Goal: Transaction & Acquisition: Register for event/course

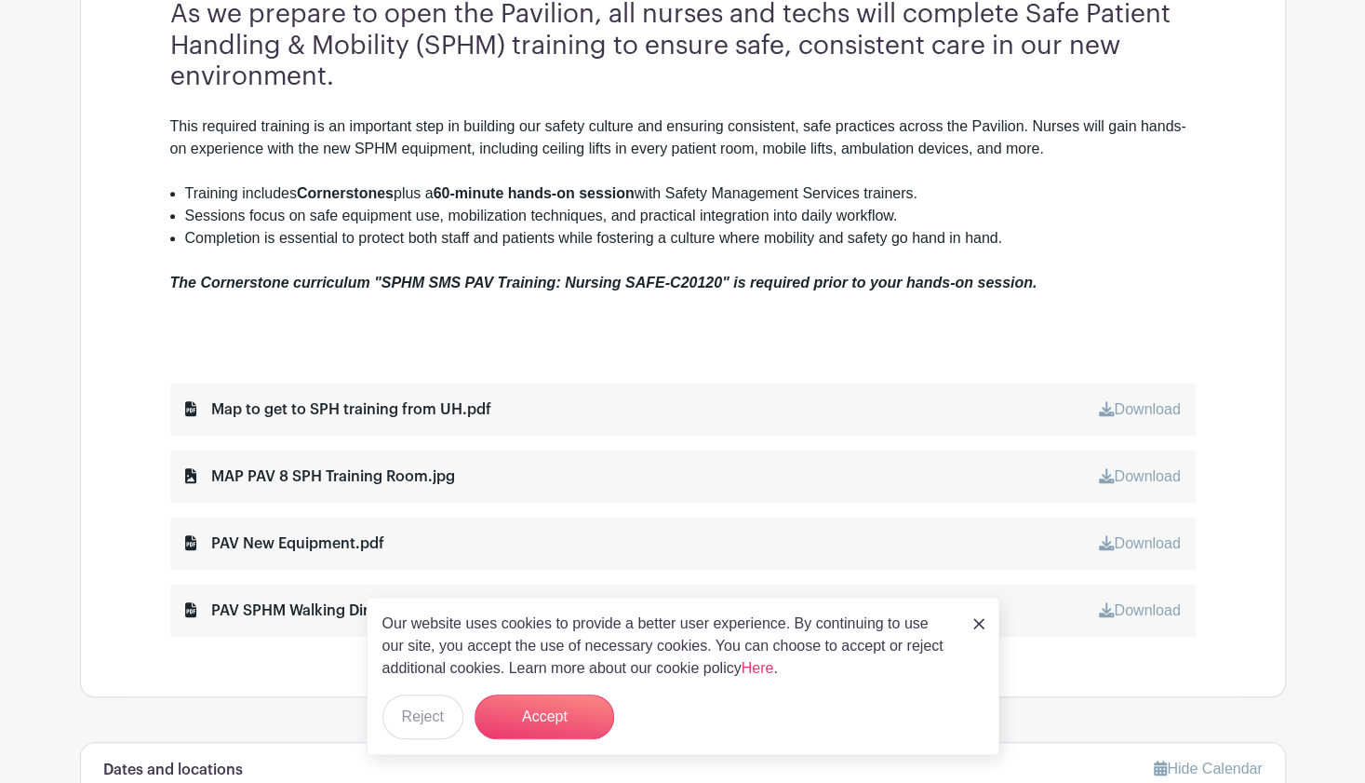
scroll to position [705, 0]
click at [582, 699] on button "Accept" at bounding box center [545, 716] width 140 height 45
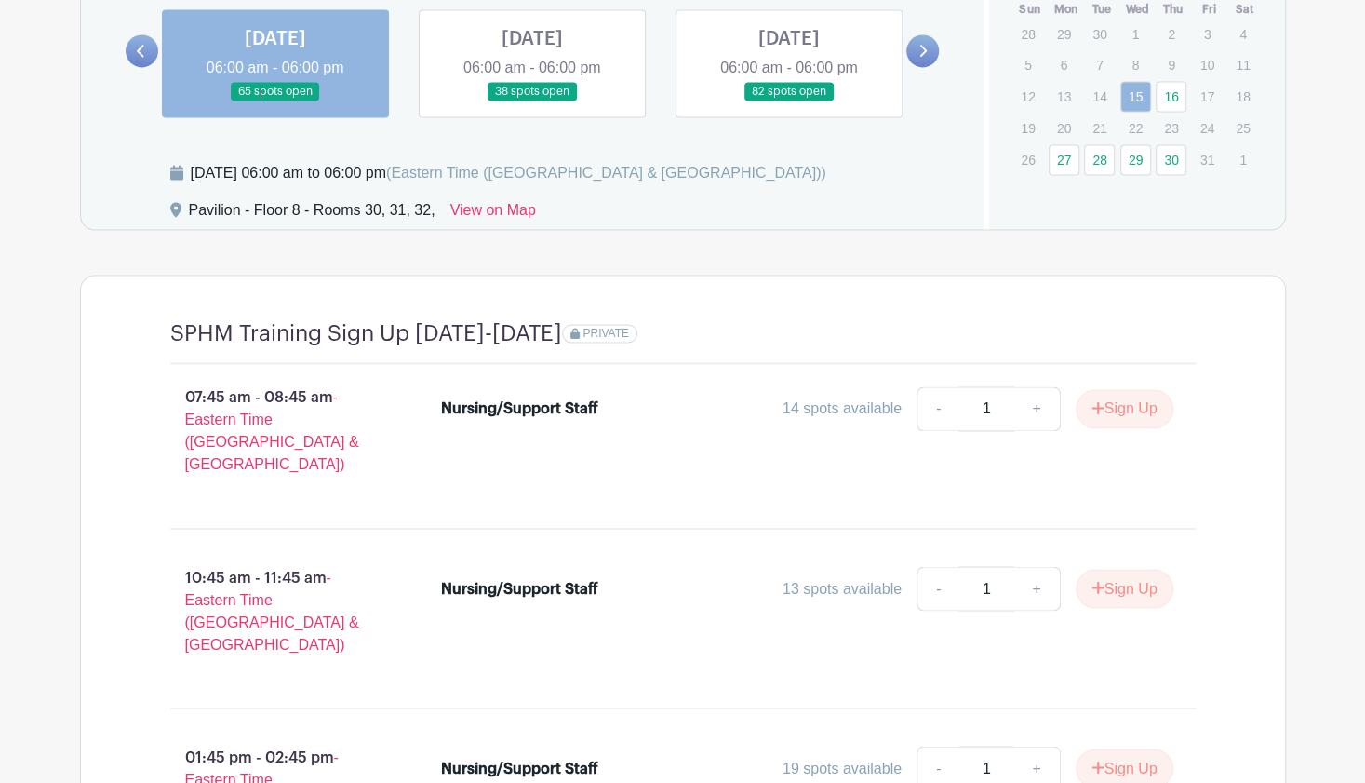
scroll to position [1556, 0]
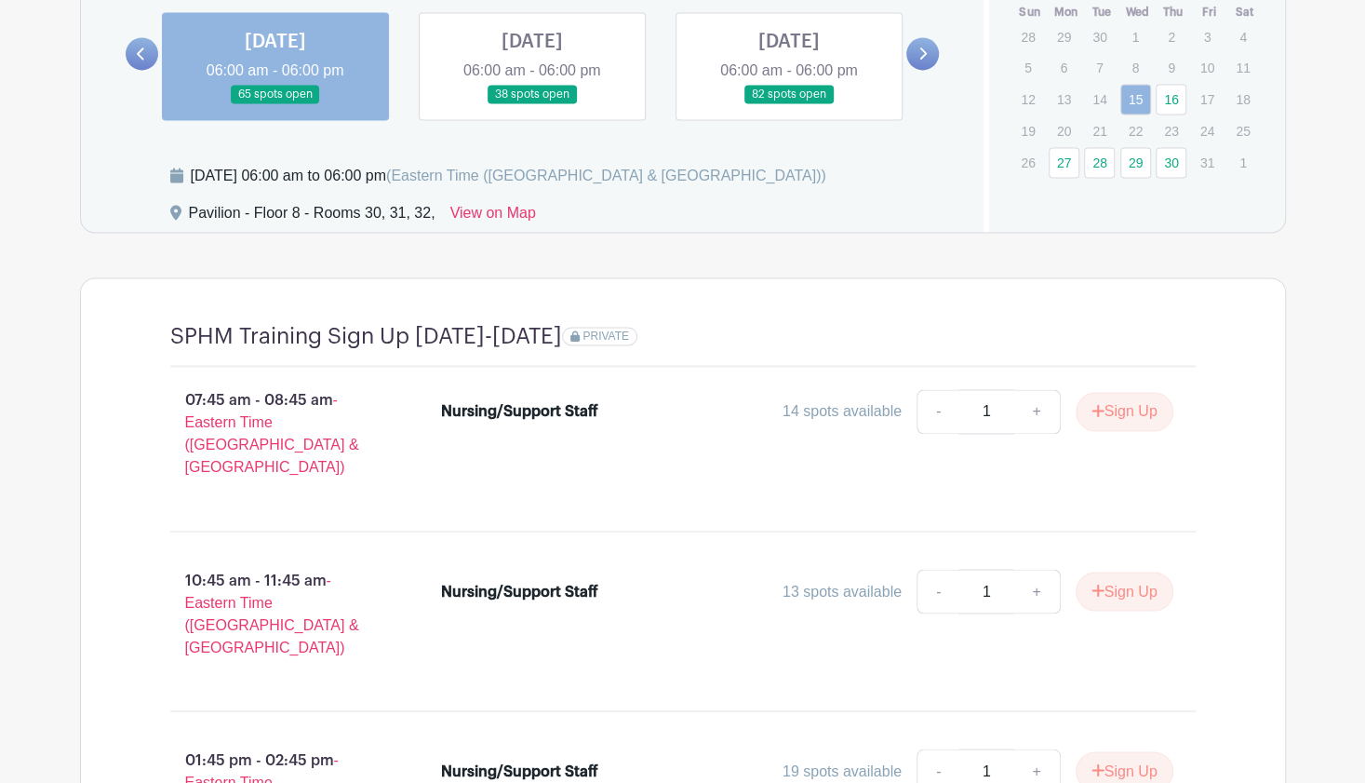
click at [532, 104] on link at bounding box center [532, 104] width 0 height 0
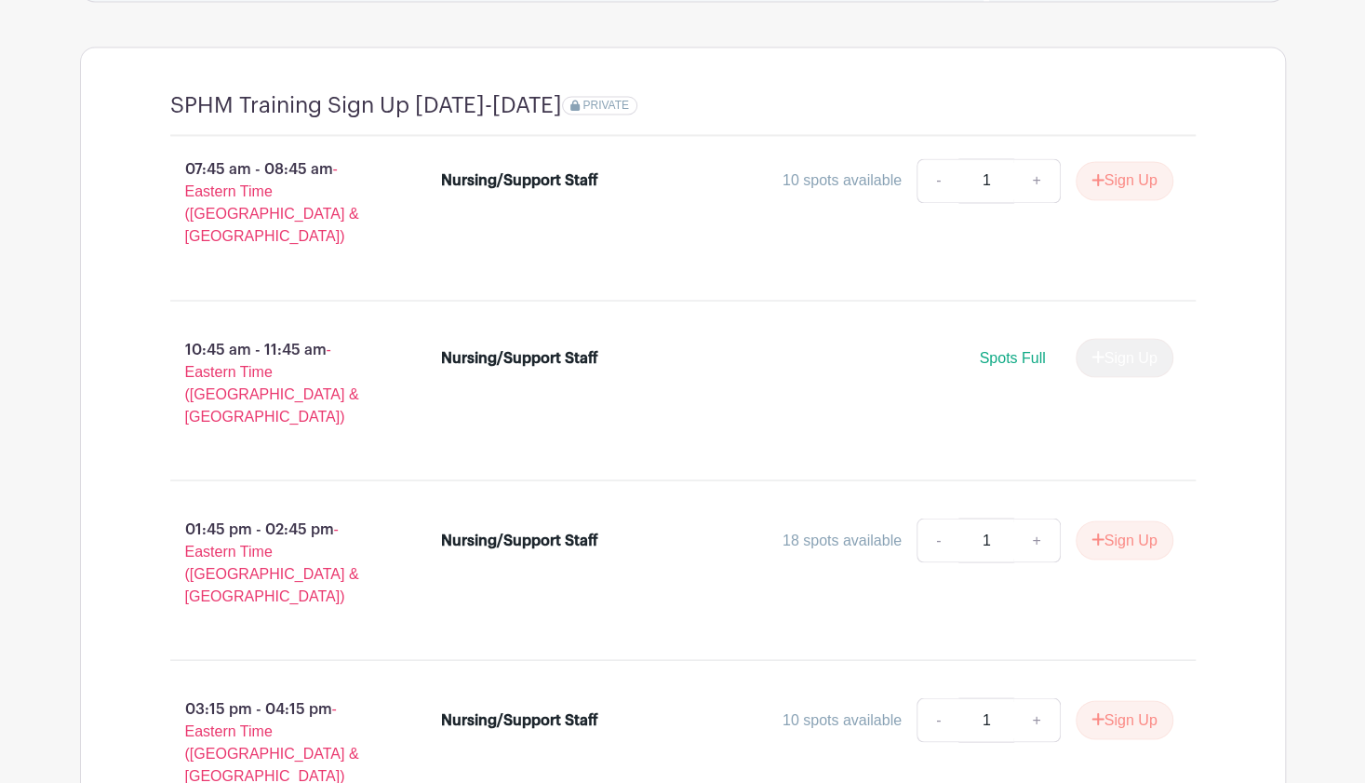
scroll to position [1811, 0]
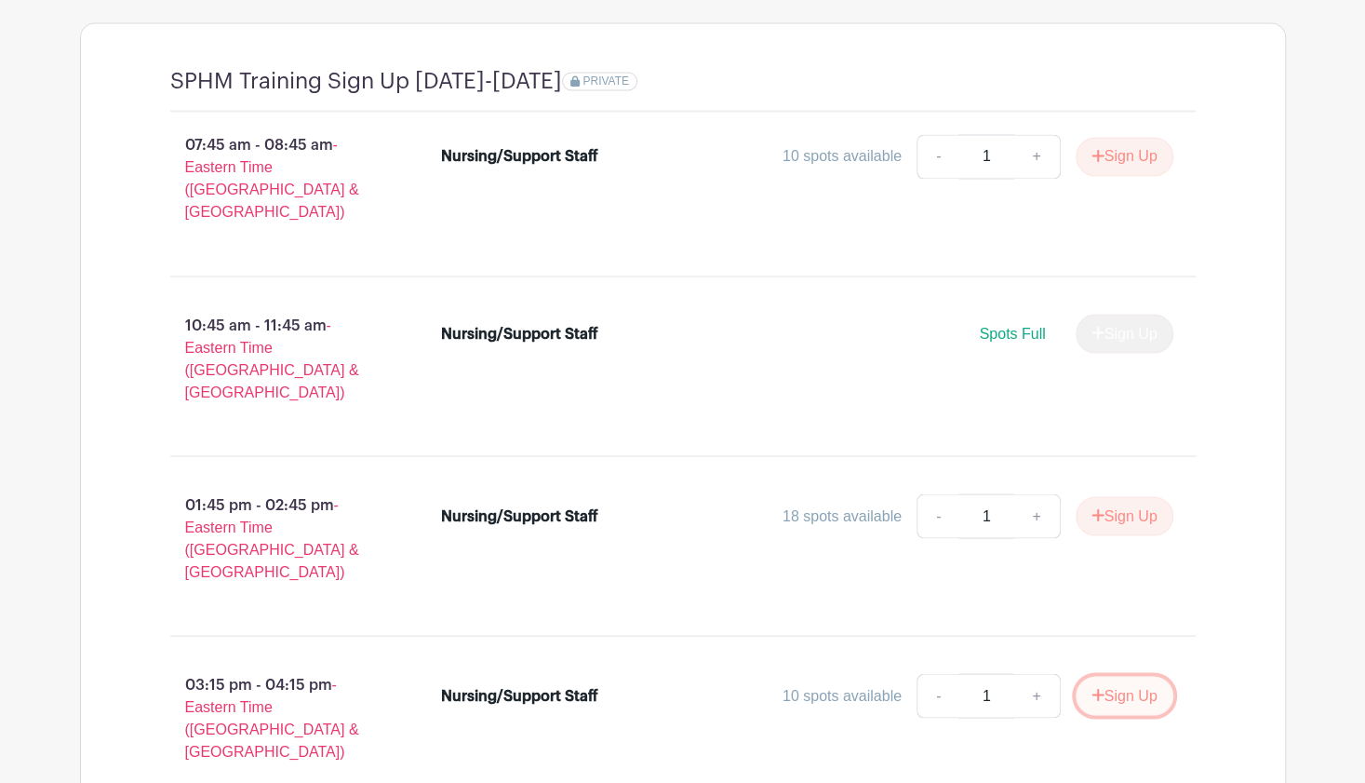
click at [1122, 676] on button "Sign Up" at bounding box center [1125, 695] width 98 height 39
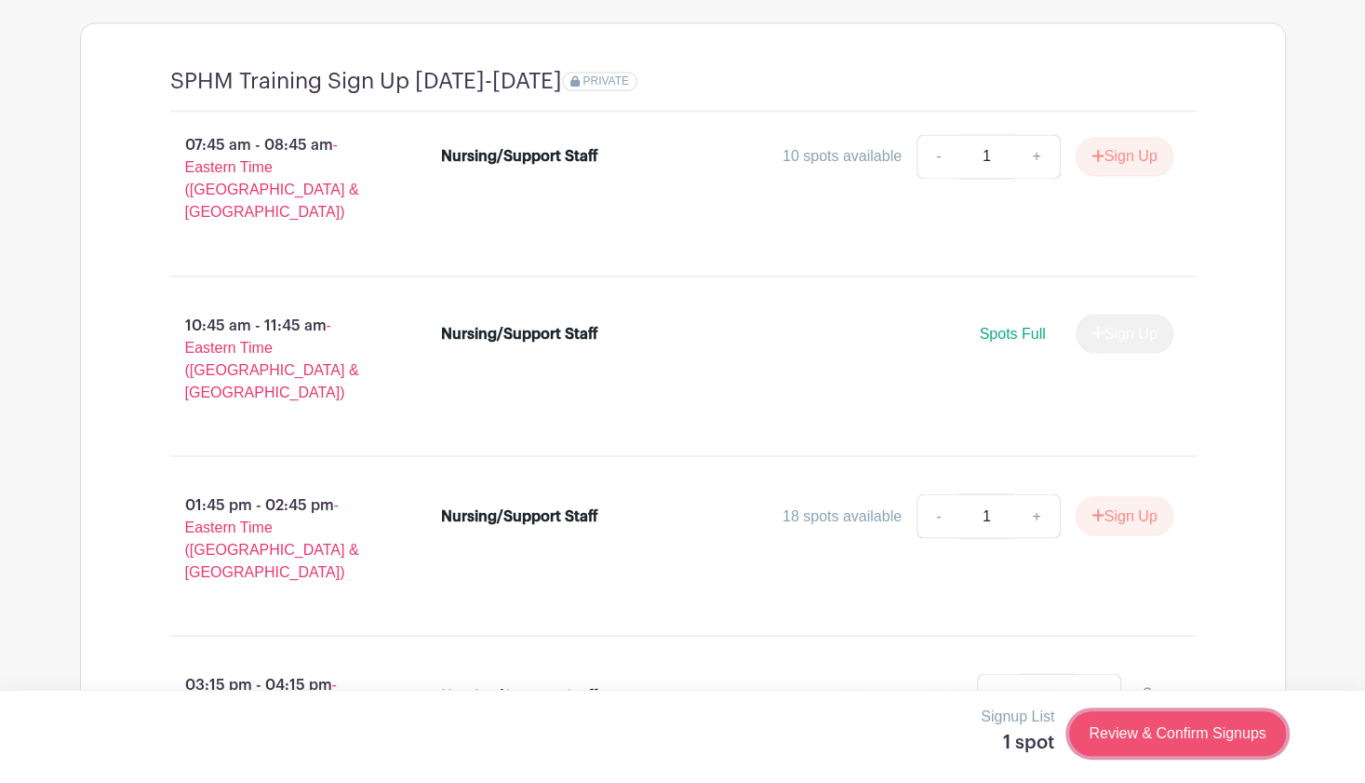
click at [1264, 733] on link "Review & Confirm Signups" at bounding box center [1177, 733] width 216 height 45
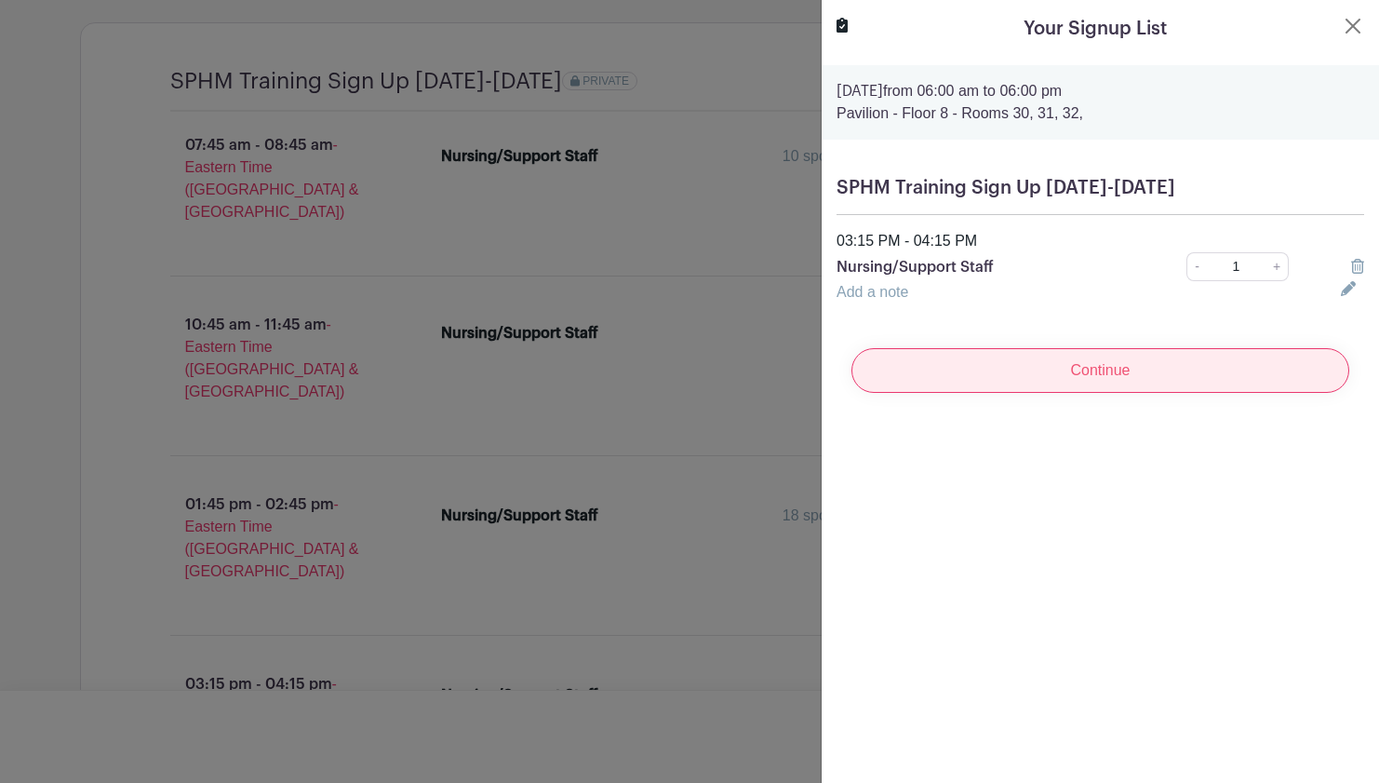
click at [1126, 366] on input "Continue" at bounding box center [1101, 370] width 498 height 45
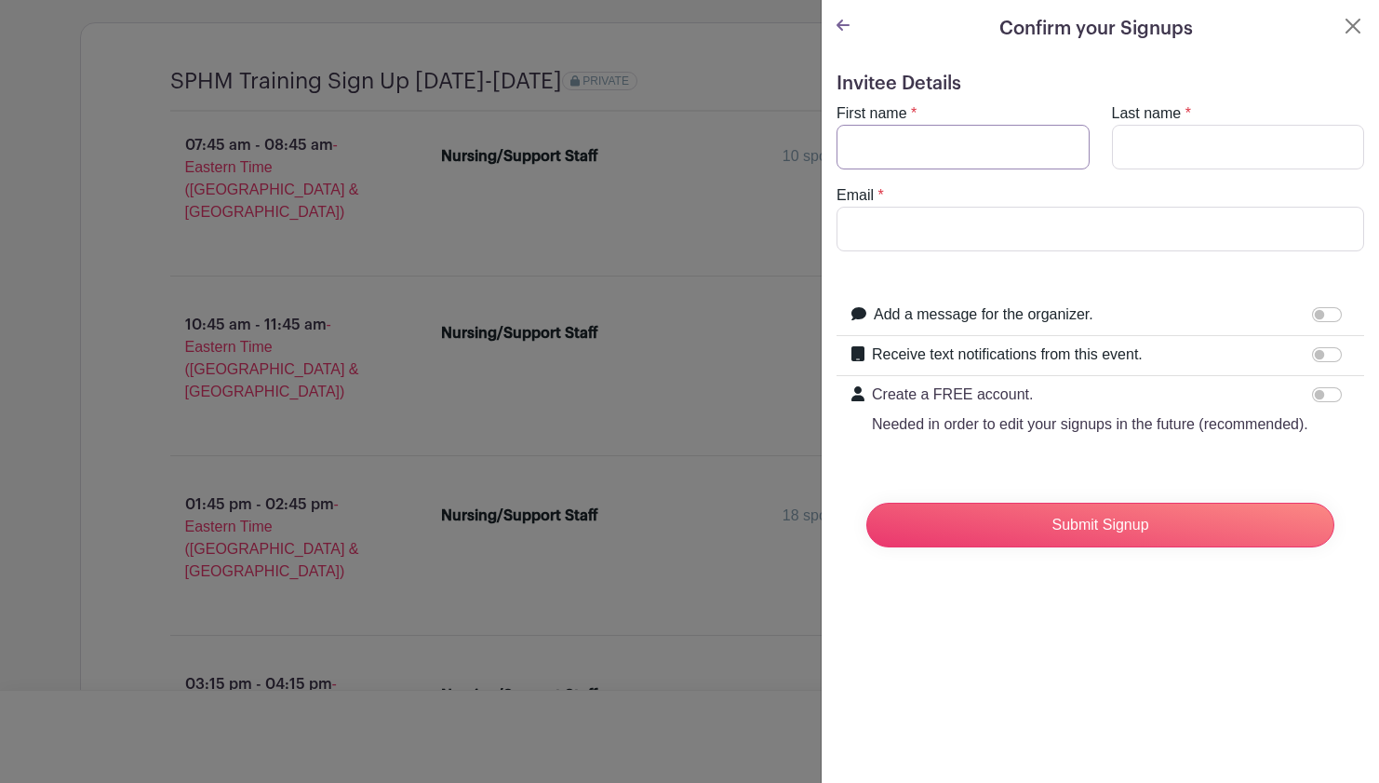
click at [988, 142] on input "First name" at bounding box center [963, 147] width 253 height 45
type input "V"
type input "[PERSON_NAME]"
click at [1199, 159] on input "Last name" at bounding box center [1238, 147] width 253 height 45
type input "[PERSON_NAME]"
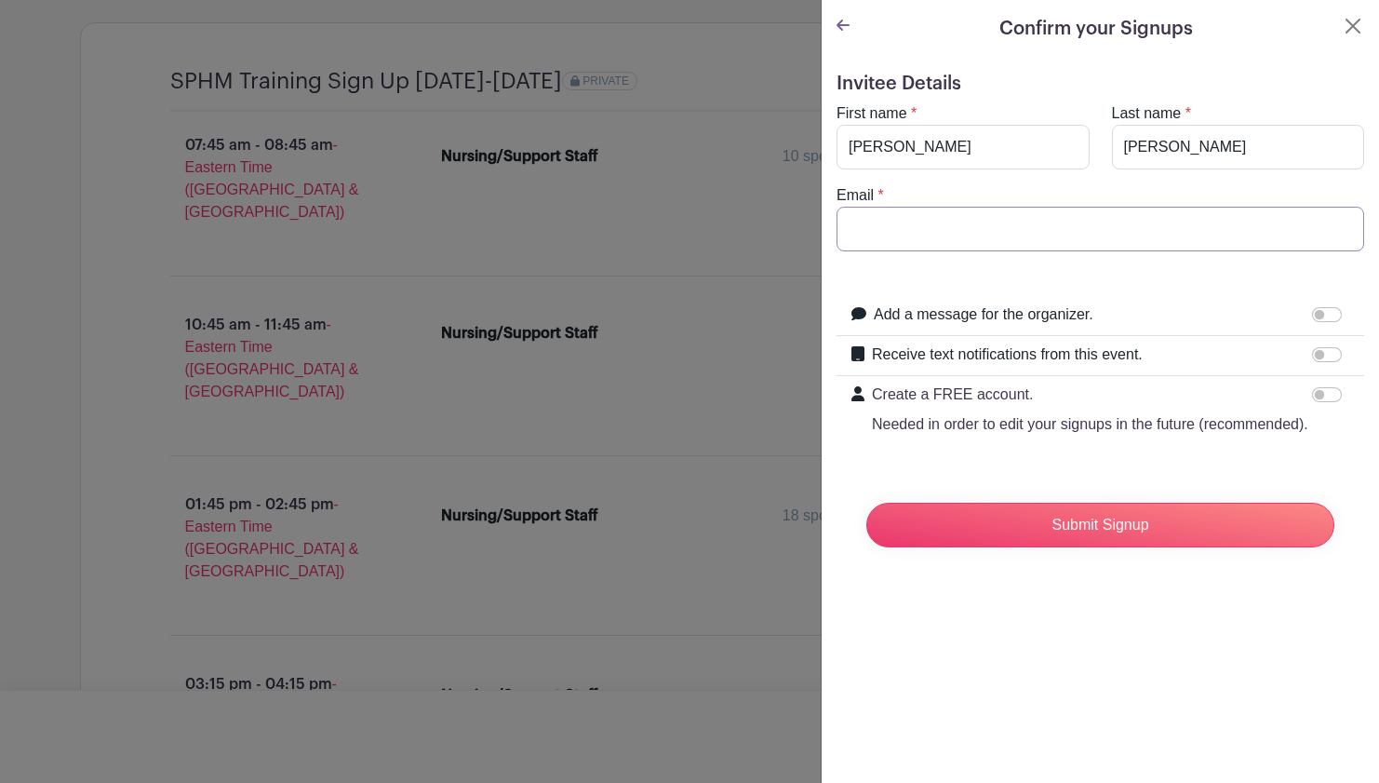
click at [1109, 226] on input "Email" at bounding box center [1101, 229] width 528 height 45
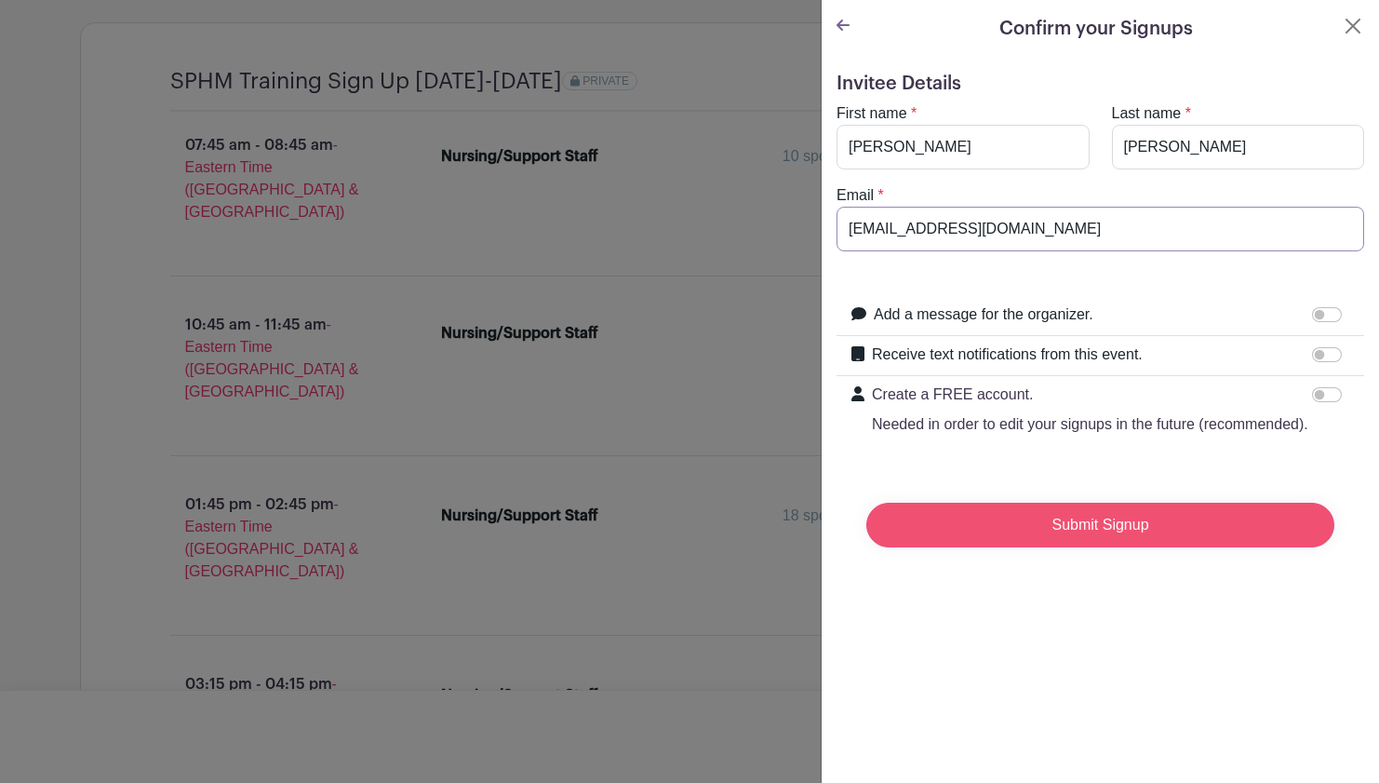
type input "[EMAIL_ADDRESS][DOMAIN_NAME]"
click at [1166, 533] on input "Submit Signup" at bounding box center [1101, 525] width 468 height 45
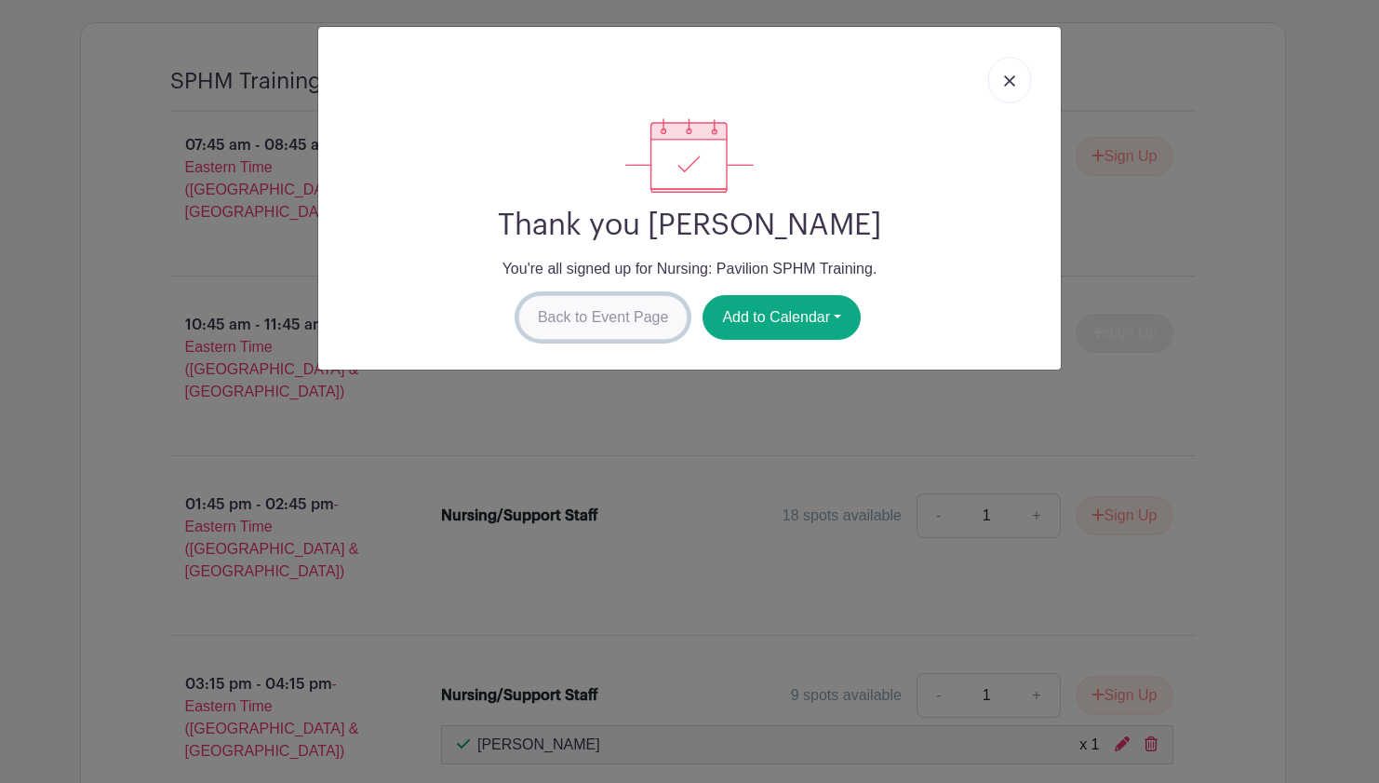
click at [644, 312] on link "Back to Event Page" at bounding box center [603, 317] width 170 height 45
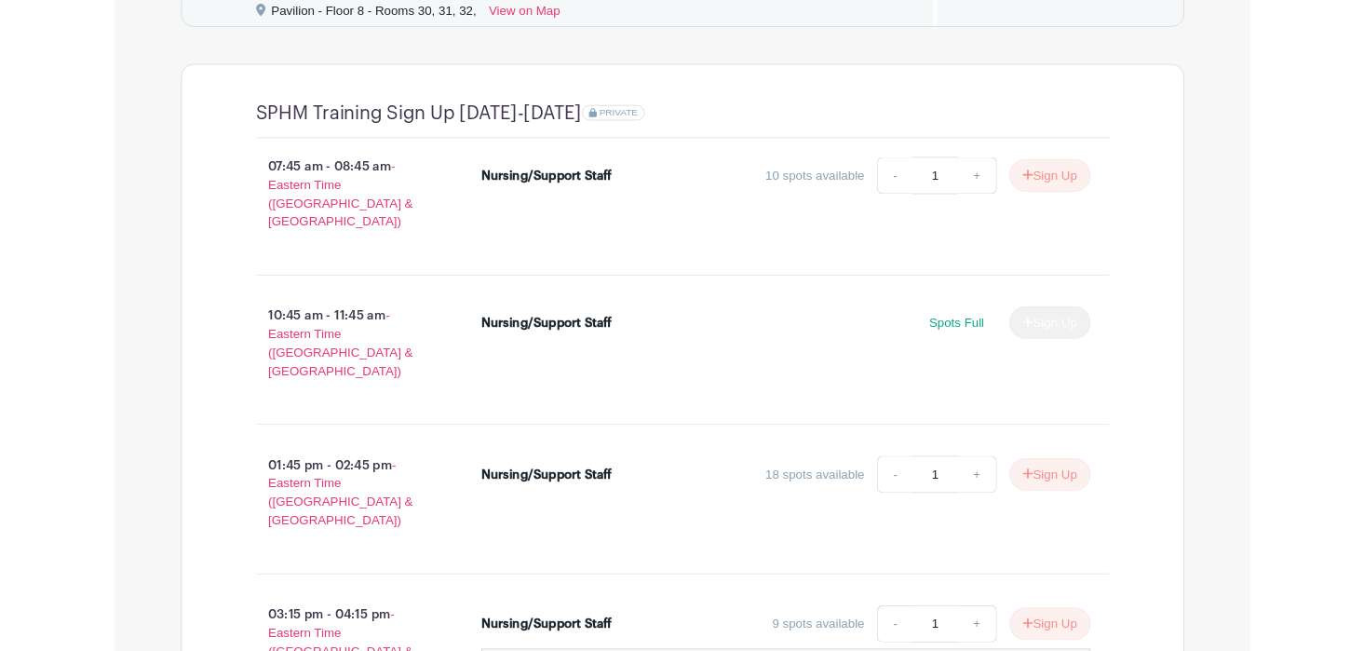
scroll to position [1758, 0]
